Goal: Check status: Check status

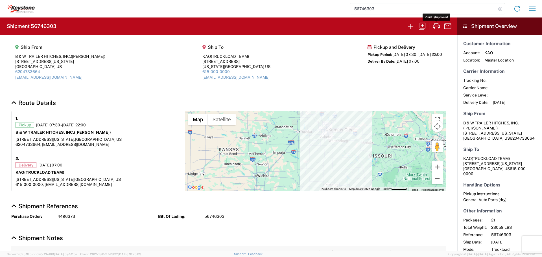
click at [499, 8] on icon at bounding box center [500, 9] width 8 height 8
click at [407, 8] on input "search" at bounding box center [423, 8] width 146 height 11
type input "56715529"
click at [498, 9] on icon at bounding box center [500, 9] width 8 height 8
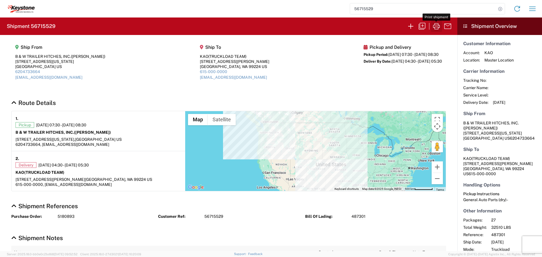
click at [435, 25] on icon "button" at bounding box center [436, 26] width 9 height 9
click at [437, 26] on icon "button" at bounding box center [436, 26] width 9 height 9
click at [500, 9] on icon at bounding box center [500, 9] width 8 height 8
click at [454, 8] on input "search" at bounding box center [423, 8] width 146 height 11
type input "56744645"
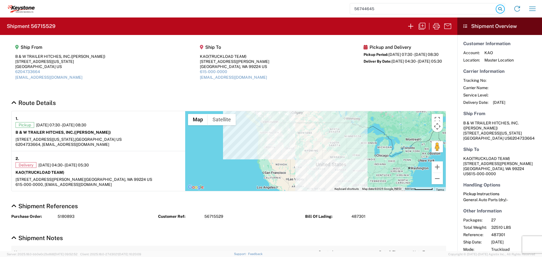
click at [499, 9] on icon at bounding box center [500, 9] width 8 height 8
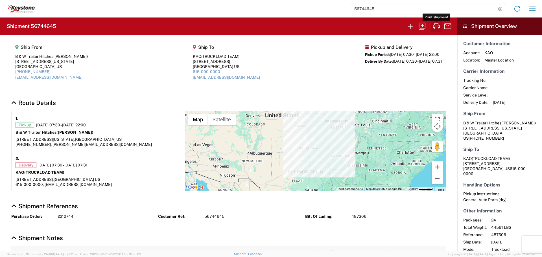
click at [439, 26] on icon "button" at bounding box center [436, 26] width 7 height 6
click at [502, 8] on icon at bounding box center [500, 9] width 8 height 8
click at [447, 10] on input "search" at bounding box center [423, 8] width 146 height 11
type input "56714833"
click at [501, 7] on icon at bounding box center [500, 9] width 8 height 8
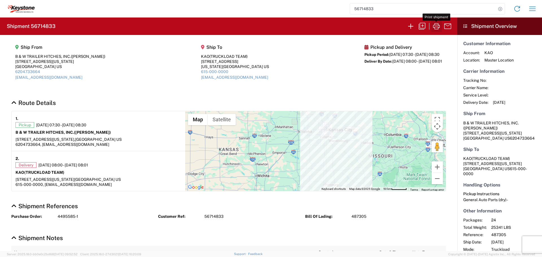
click at [435, 24] on icon "button" at bounding box center [436, 26] width 9 height 9
